Goal: Find specific page/section: Find specific page/section

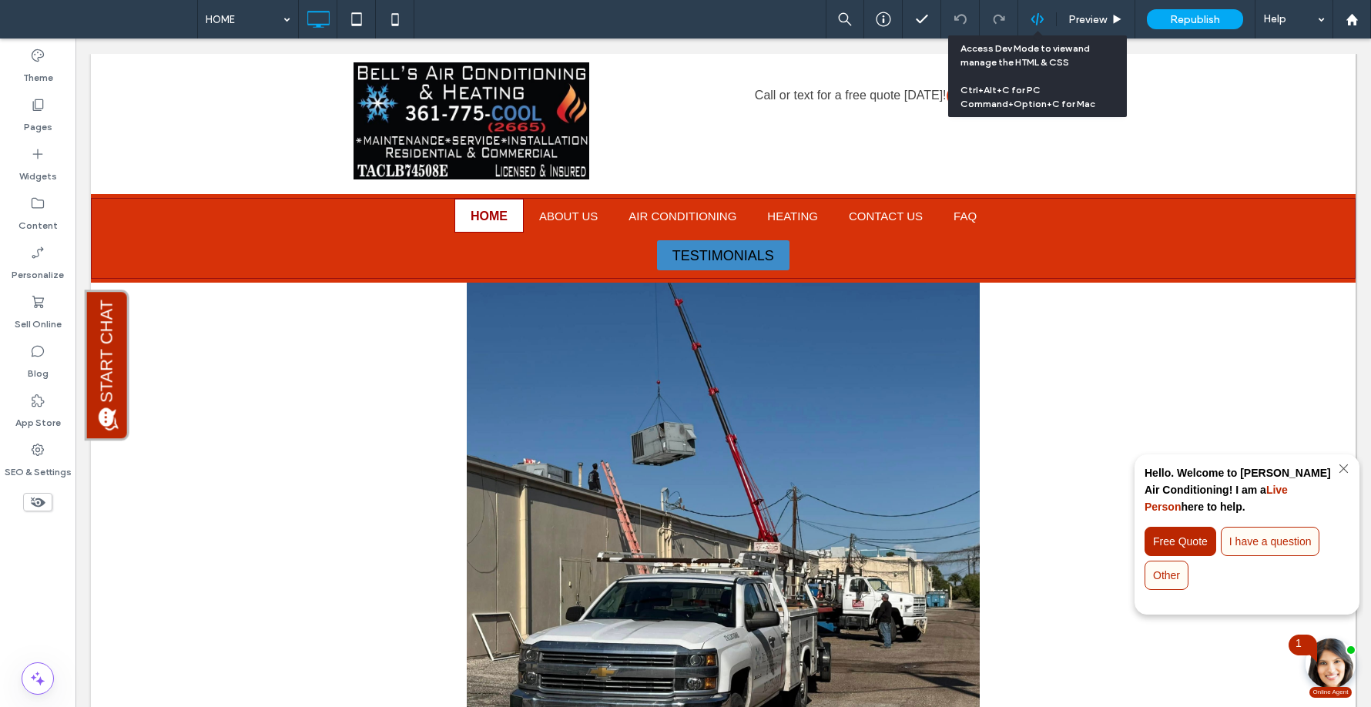
click at [1035, 23] on icon at bounding box center [1038, 19] width 14 height 14
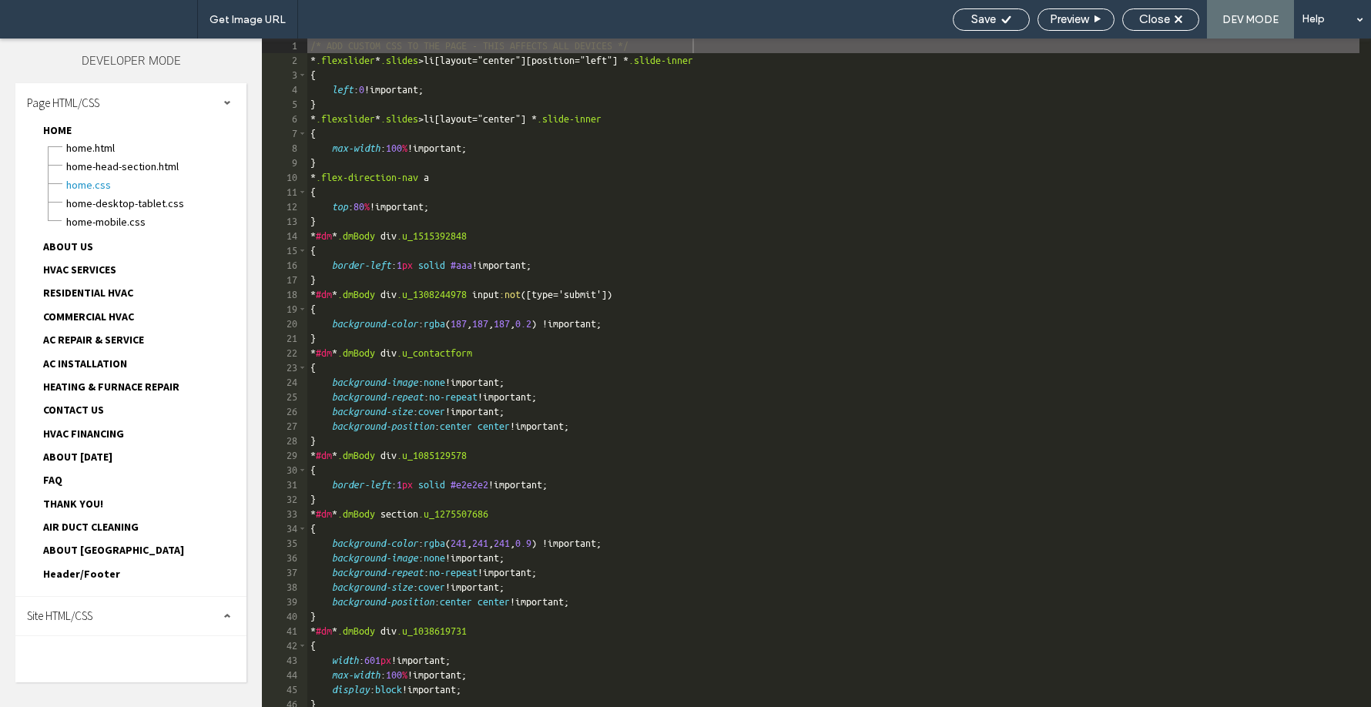
click at [136, 590] on div "Page HTML/CSS HOME HOME.html HOME-head-section.html HOME.css HOME-desktop-table…" at bounding box center [130, 340] width 231 height 514
click at [162, 616] on div "Site HTML/CSS" at bounding box center [130, 616] width 231 height 39
click at [158, 636] on div "head-section.html" at bounding box center [159, 645] width 175 height 18
click at [159, 650] on span "head-section.html" at bounding box center [159, 646] width 175 height 15
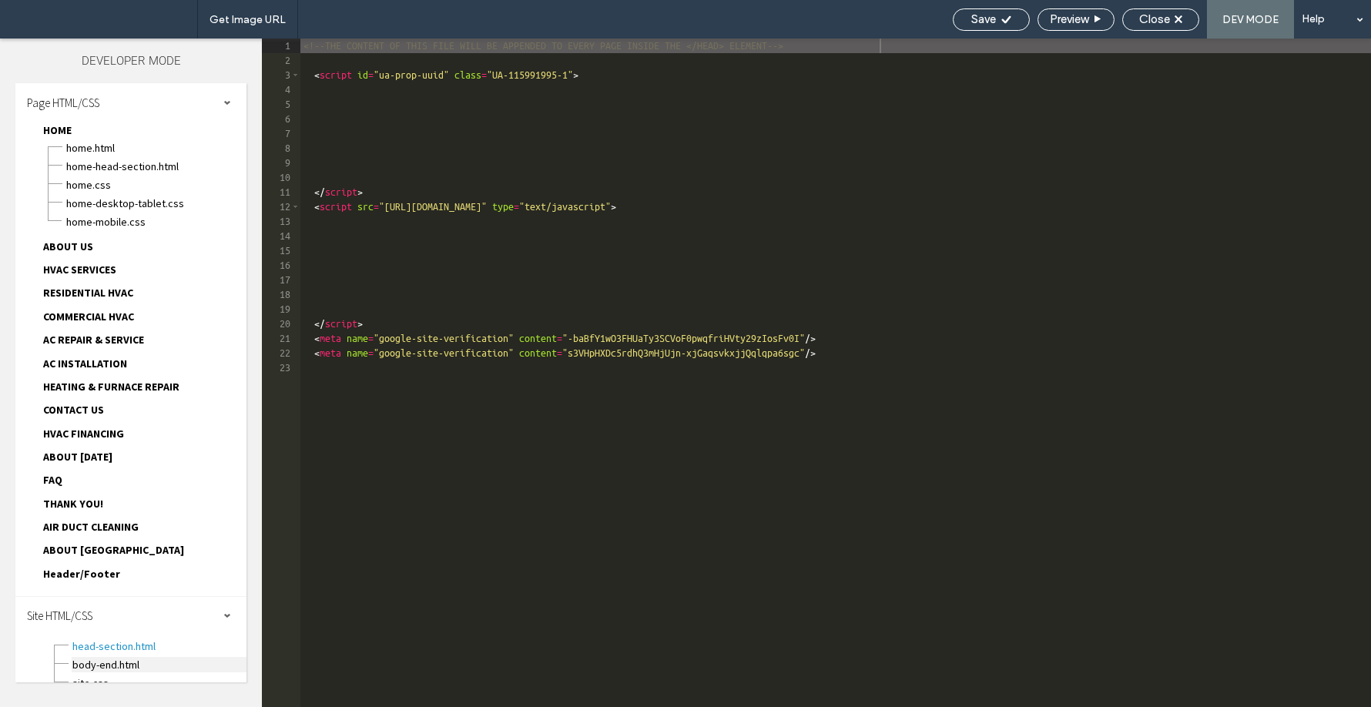
click at [176, 663] on span "body-end.html" at bounding box center [159, 664] width 175 height 15
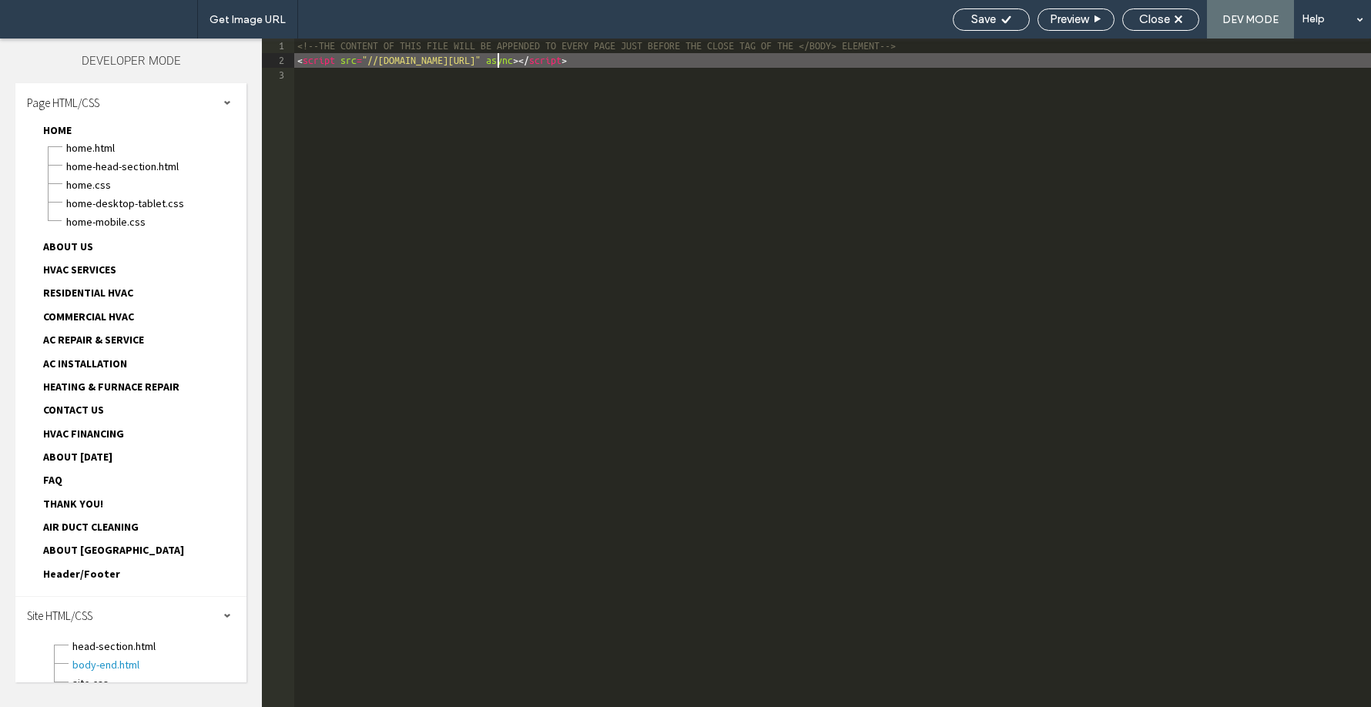
click at [496, 54] on div "<!--THE CONTENT OF THIS FILE WILL BE APPENDED TO EVERY PAGE JUST BEFORE THE CLO…" at bounding box center [832, 388] width 1077 height 698
drag, startPoint x: 500, startPoint y: 58, endPoint x: 391, endPoint y: 65, distance: 108.9
click at [391, 65] on div "<!--THE CONTENT OF THIS FILE WILL BE APPENDED TO EVERY PAGE JUST BEFORE THE CLO…" at bounding box center [832, 388] width 1077 height 698
click at [107, 576] on span "Header/Footer" at bounding box center [81, 574] width 77 height 14
click at [116, 586] on span "header.html" at bounding box center [155, 591] width 181 height 15
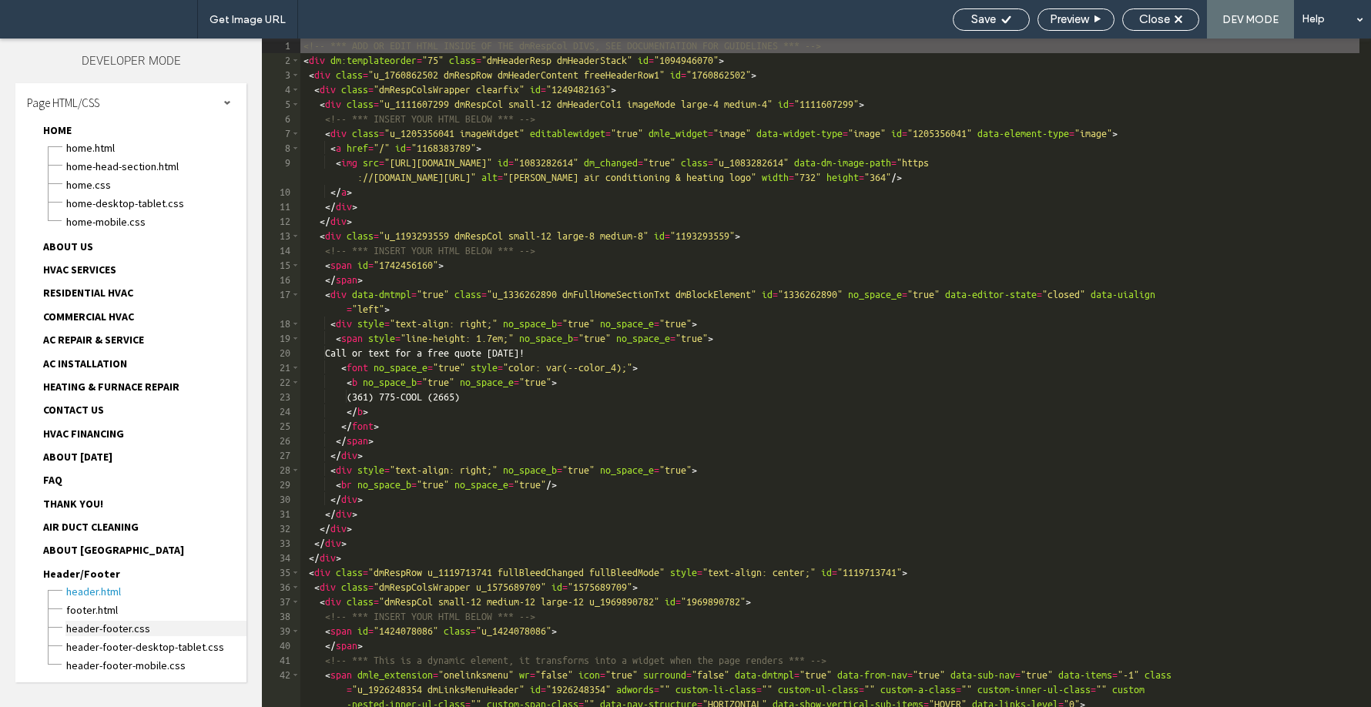
click at [132, 623] on span "header-footer.css" at bounding box center [155, 628] width 181 height 15
click at [135, 609] on div at bounding box center [685, 353] width 1371 height 707
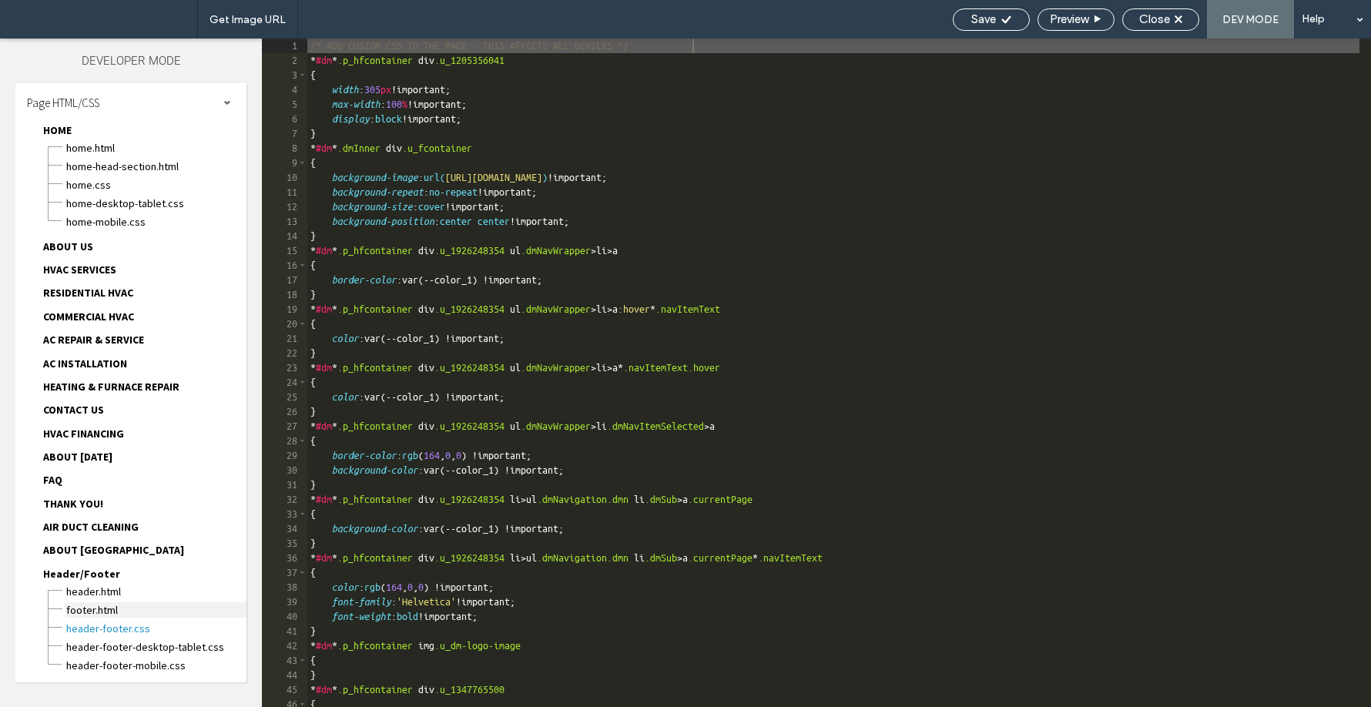
click at [113, 613] on span "footer.html" at bounding box center [155, 610] width 181 height 15
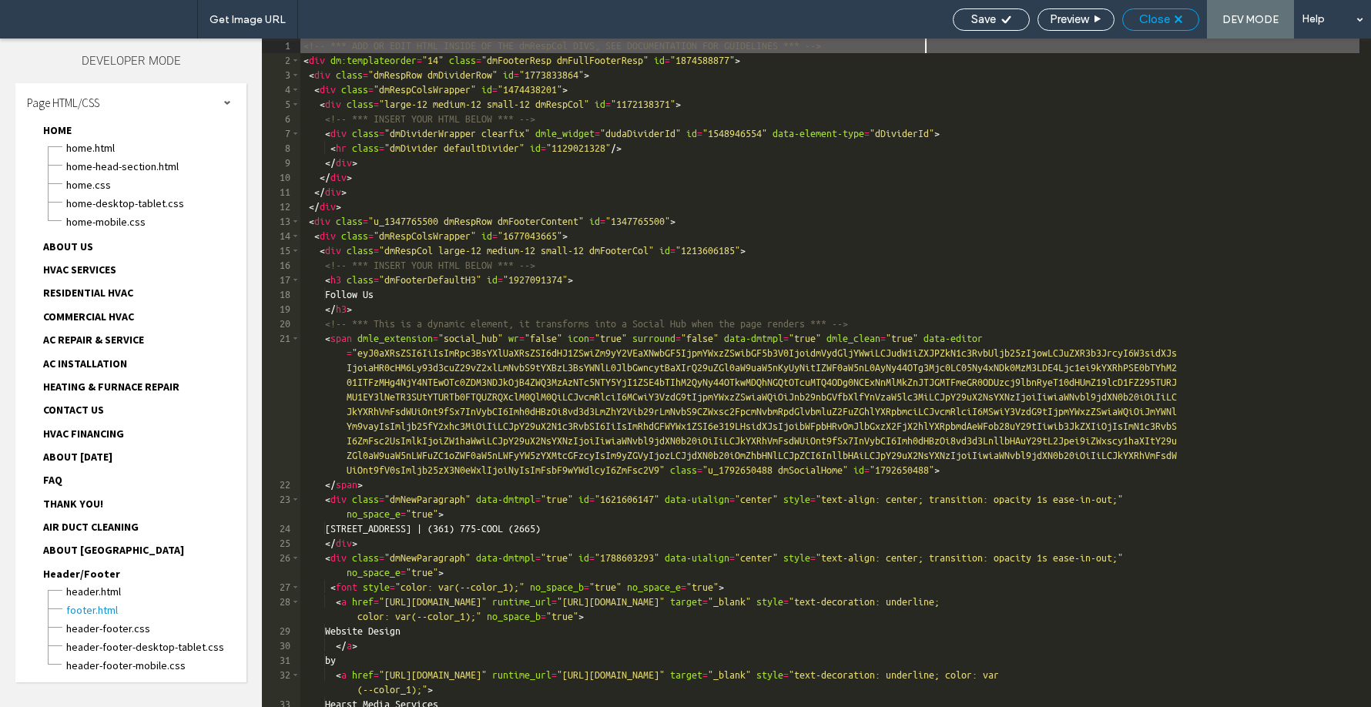
click at [1190, 18] on div "Close" at bounding box center [1161, 19] width 76 height 14
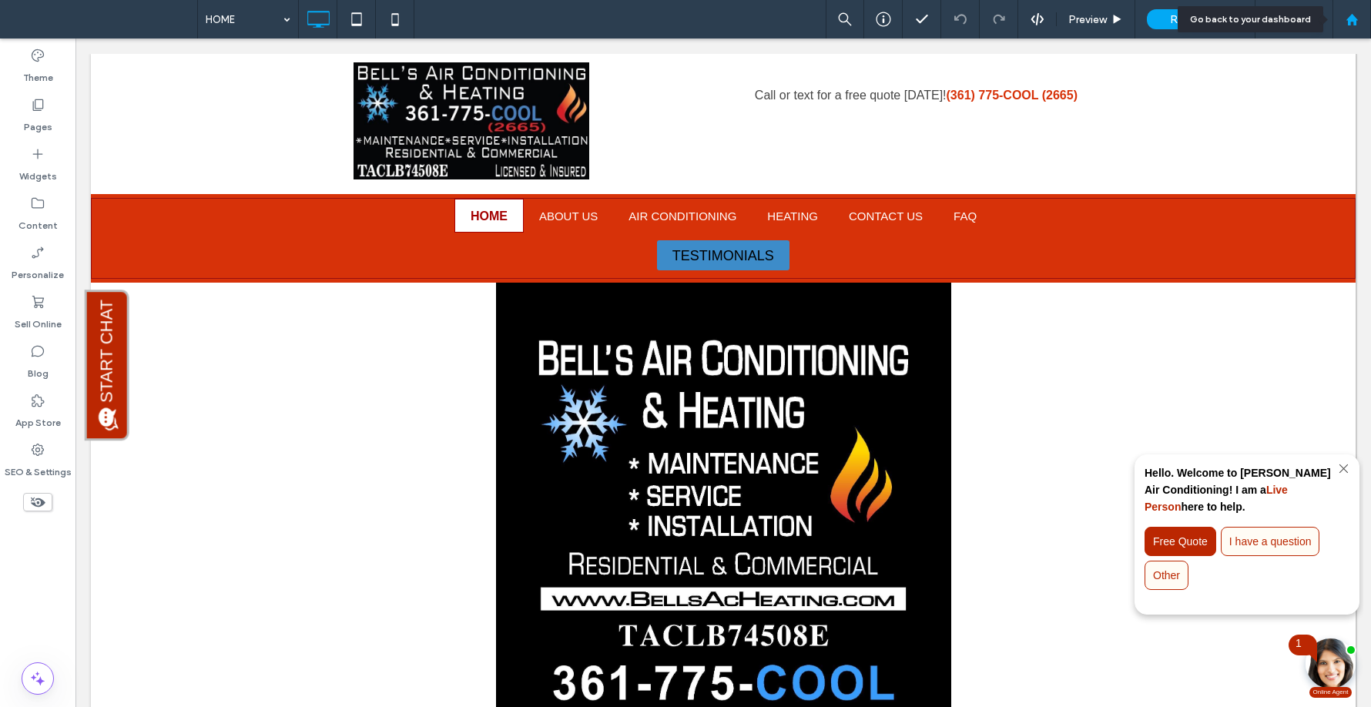
click at [1356, 17] on icon at bounding box center [1352, 19] width 13 height 13
